Goal: Use online tool/utility: Utilize a website feature to perform a specific function

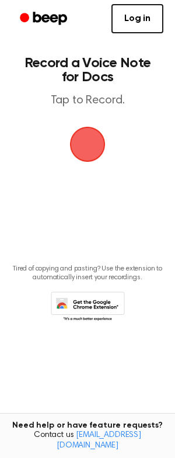
click at [82, 146] on span "button" at bounding box center [88, 145] width 36 height 36
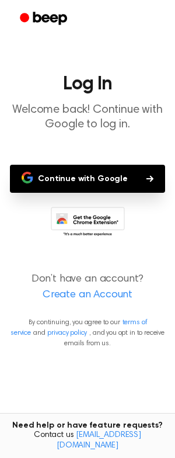
click at [81, 169] on button "Continue with Google" at bounding box center [87, 179] width 155 height 28
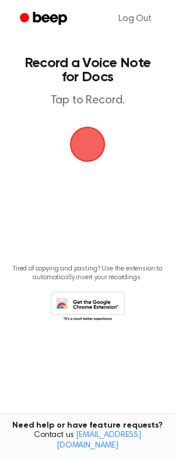
click at [78, 146] on span "button" at bounding box center [87, 144] width 33 height 33
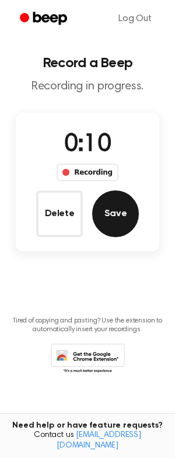
click at [104, 203] on button "Save" at bounding box center [115, 214] width 47 height 47
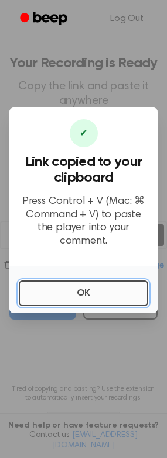
click at [39, 283] on button "OK" at bounding box center [83, 293] width 129 height 26
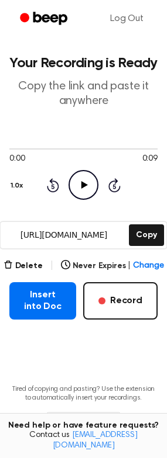
click at [86, 194] on icon "Play Audio" at bounding box center [83, 185] width 30 height 30
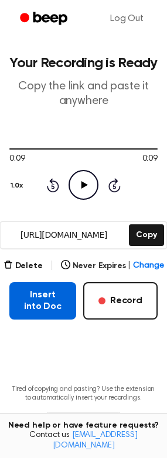
click at [37, 295] on button "Insert into Doc" at bounding box center [42, 300] width 67 height 37
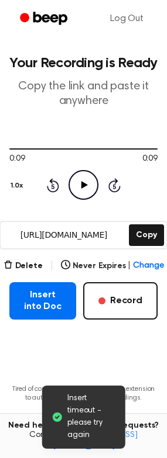
click at [72, 429] on span "Insert timeout - please try again" at bounding box center [91, 417] width 49 height 49
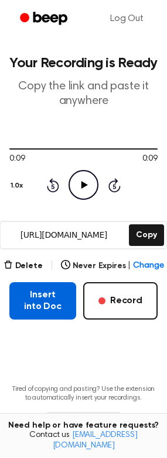
click at [22, 306] on button "Insert into Doc" at bounding box center [42, 300] width 67 height 37
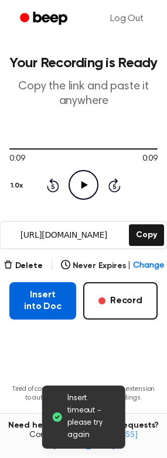
click at [33, 299] on button "Insert into Doc" at bounding box center [42, 300] width 67 height 37
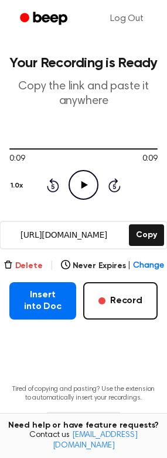
click at [34, 269] on button "Delete" at bounding box center [23, 266] width 39 height 12
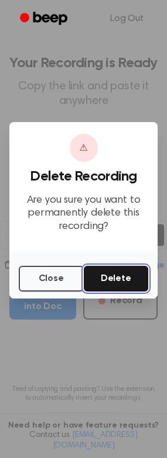
click at [119, 282] on button "Delete" at bounding box center [116, 279] width 65 height 26
